Goal: Information Seeking & Learning: Find specific fact

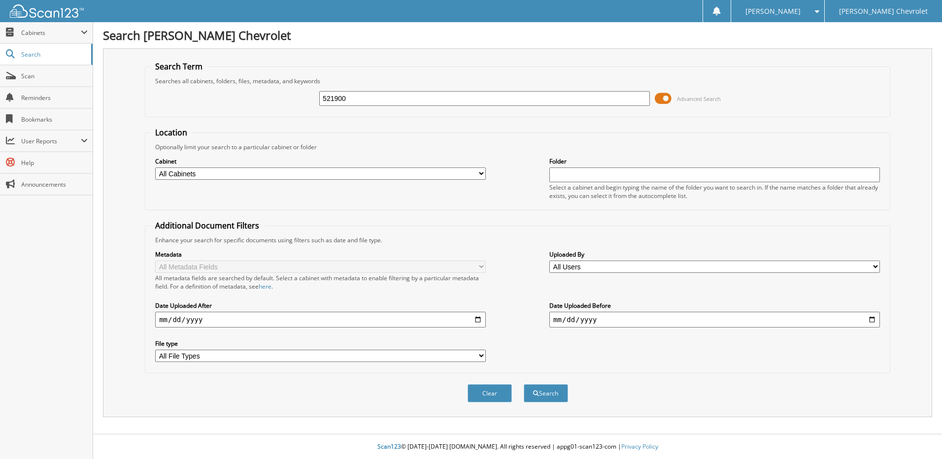
type input "521900"
click at [524, 384] on button "Search" at bounding box center [546, 393] width 44 height 18
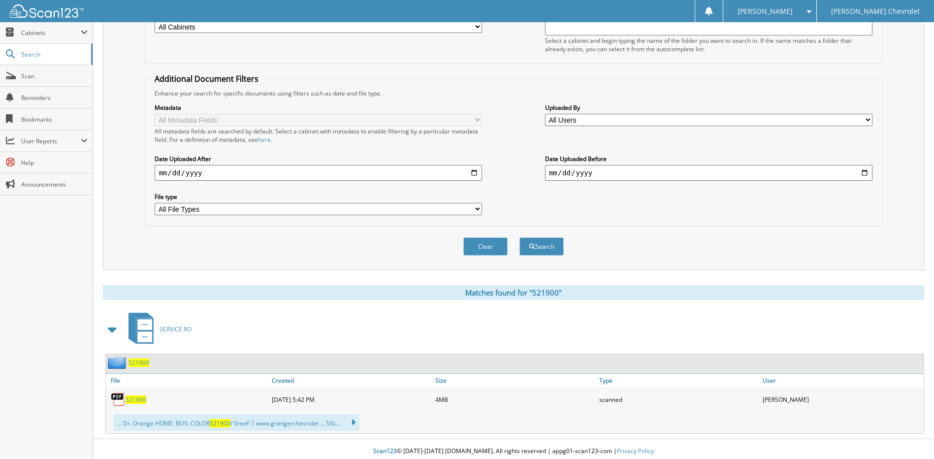
scroll to position [152, 0]
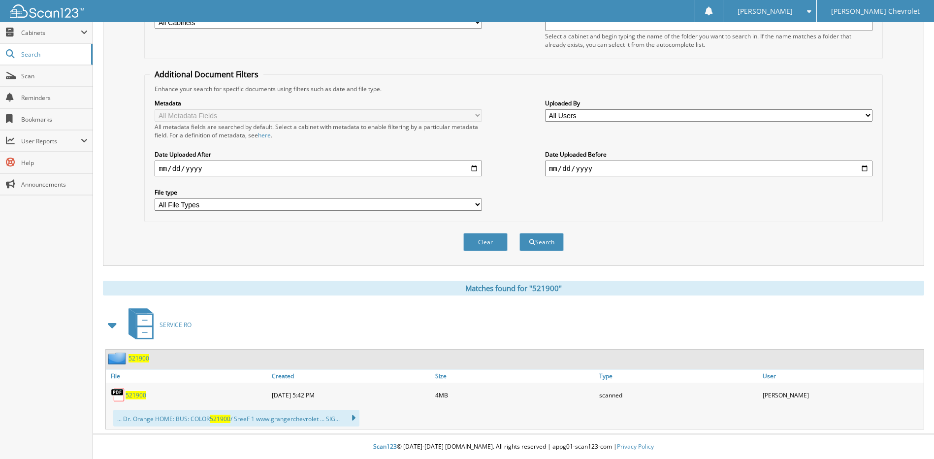
click at [135, 395] on span "521900" at bounding box center [136, 395] width 21 height 8
